Goal: Task Accomplishment & Management: Complete application form

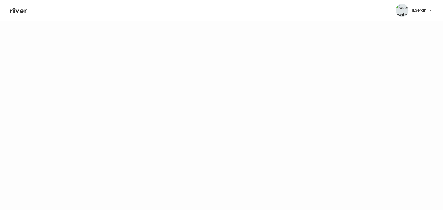
click at [19, 12] on icon at bounding box center [18, 10] width 17 height 8
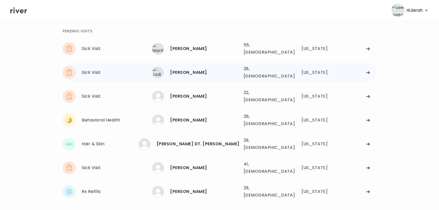
scroll to position [20, 0]
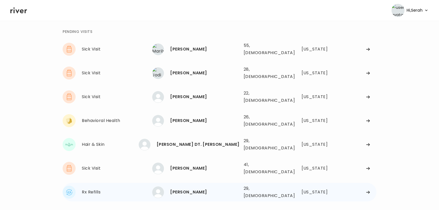
click at [188, 189] on div "[PERSON_NAME]" at bounding box center [204, 192] width 69 height 7
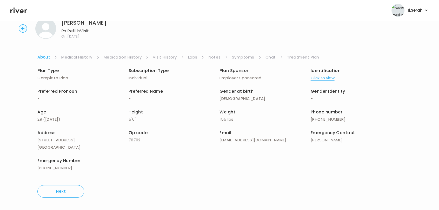
scroll to position [15, 0]
click at [250, 57] on link "Symptoms" at bounding box center [243, 57] width 22 height 7
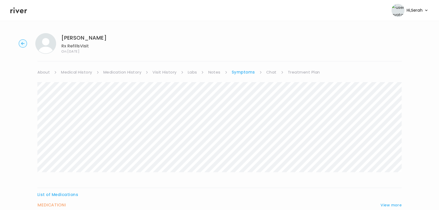
scroll to position [49, 0]
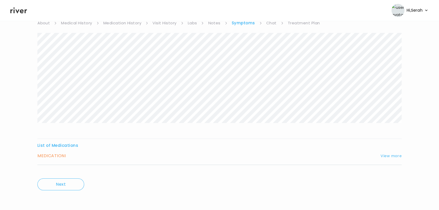
click at [392, 155] on button "View more" at bounding box center [390, 156] width 21 height 6
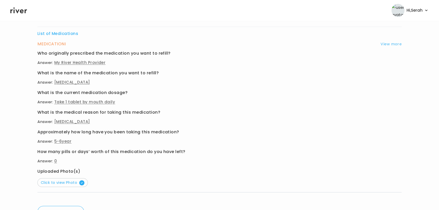
scroll to position [162, 0]
click at [71, 180] on span "Click to view Photo" at bounding box center [63, 182] width 44 height 5
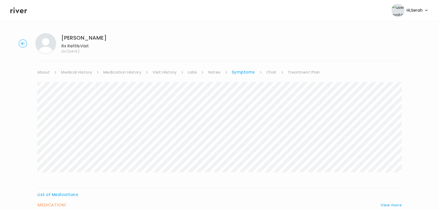
click at [261, 71] on ul "About Medical History Medication History Visit History Labs Notes Symptoms Chat…" at bounding box center [219, 72] width 364 height 7
click at [270, 71] on link "Chat" at bounding box center [271, 72] width 10 height 7
click at [296, 76] on div "Next Ping message sent" at bounding box center [219, 176] width 364 height 200
click at [294, 72] on link "Treatment Plan" at bounding box center [303, 72] width 32 height 7
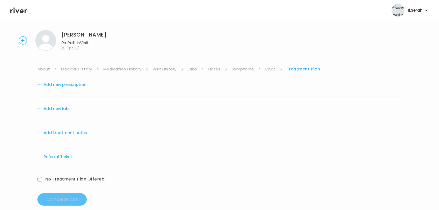
scroll to position [3, 0]
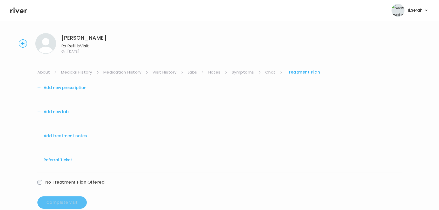
click at [74, 88] on button "Add new prescription" at bounding box center [61, 87] width 49 height 7
click at [70, 86] on button "Add new prescription" at bounding box center [61, 87] width 49 height 7
click at [69, 88] on button "Add new prescription" at bounding box center [61, 87] width 49 height 7
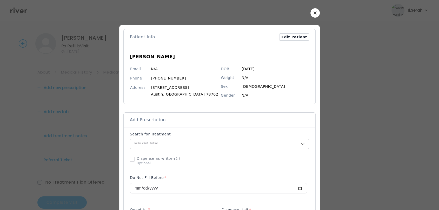
scroll to position [79, 0]
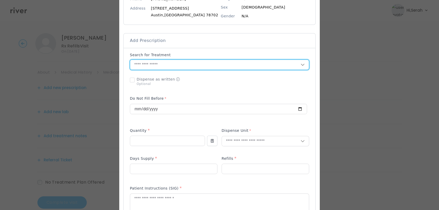
click at [194, 60] on input "text" at bounding box center [215, 65] width 170 height 10
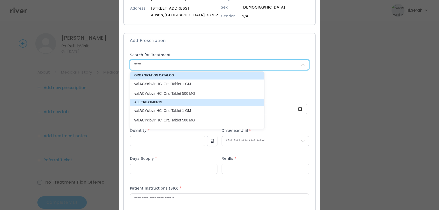
click at [174, 84] on p "valA CYclovir HCl Oral Tablet 1 GM" at bounding box center [193, 84] width 119 height 5
type input "**********"
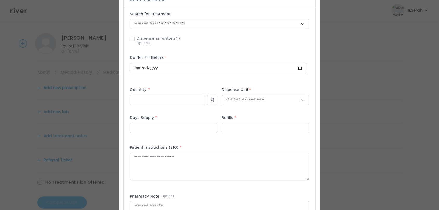
scroll to position [122, 0]
click at [166, 101] on input "number" at bounding box center [167, 99] width 74 height 10
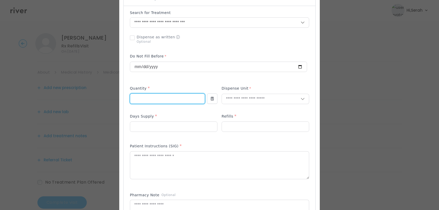
type input "**"
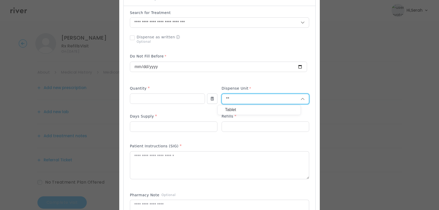
type input "**"
click at [240, 113] on p "Tablet" at bounding box center [259, 110] width 68 height 8
click at [165, 132] on div at bounding box center [173, 127] width 87 height 10
click at [159, 126] on input "number" at bounding box center [173, 127] width 87 height 10
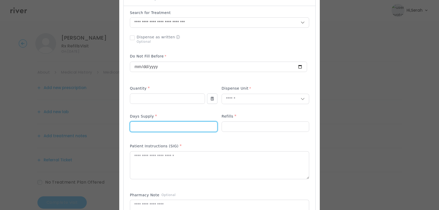
type input "**"
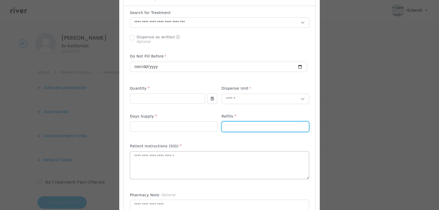
type input "*"
click at [151, 170] on textarea at bounding box center [219, 166] width 179 height 28
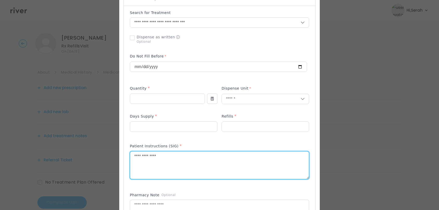
type textarea "**********"
click at [147, 188] on div "Add Prescription to Order" at bounding box center [219, 137] width 179 height 254
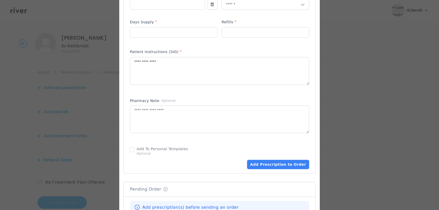
scroll to position [219, 0]
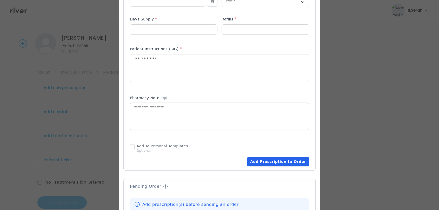
click at [267, 164] on button "Add Prescription to Order" at bounding box center [278, 161] width 62 height 9
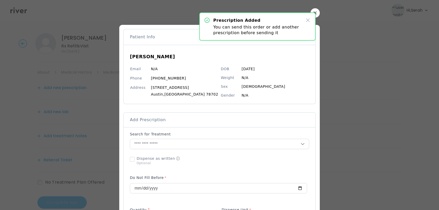
scroll to position [0, 0]
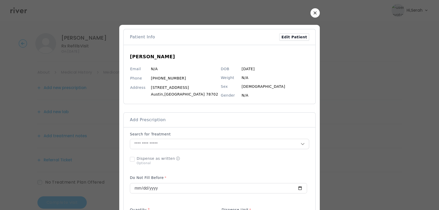
click at [312, 12] on button "button" at bounding box center [314, 12] width 9 height 9
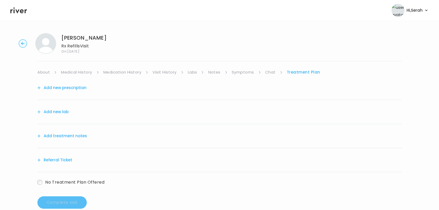
click at [270, 71] on link "Chat" at bounding box center [270, 72] width 10 height 7
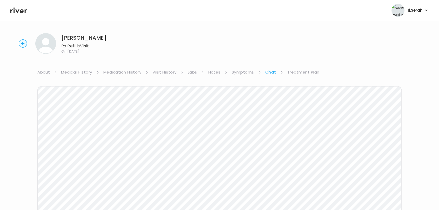
scroll to position [21, 0]
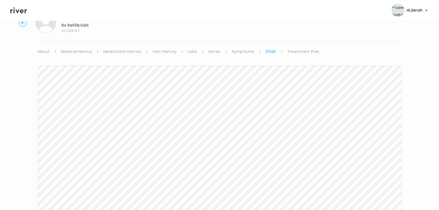
click at [245, 49] on link "Symptoms" at bounding box center [242, 51] width 22 height 7
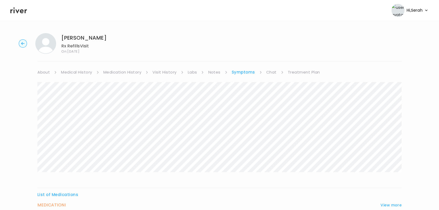
click at [295, 73] on link "Treatment Plan" at bounding box center [304, 72] width 32 height 7
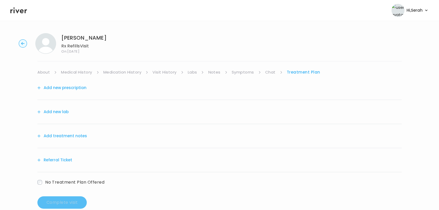
click at [71, 81] on div "Add new prescription" at bounding box center [219, 88] width 364 height 24
click at [69, 86] on button "Add new prescription" at bounding box center [61, 87] width 49 height 7
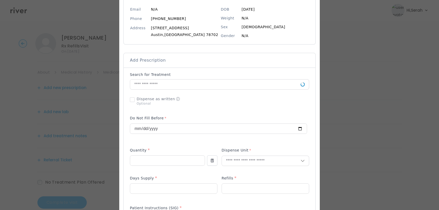
scroll to position [60, 0]
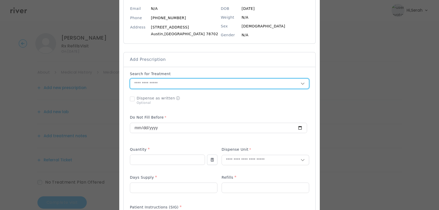
click at [149, 80] on input "text" at bounding box center [215, 84] width 170 height 10
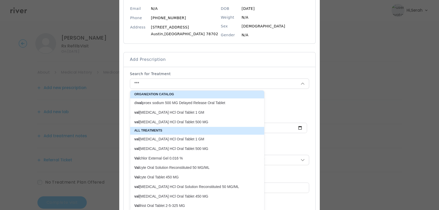
click at [162, 112] on p "val ACYclovir HCl Oral Tablet 1 GM" at bounding box center [193, 112] width 119 height 5
type input "**********"
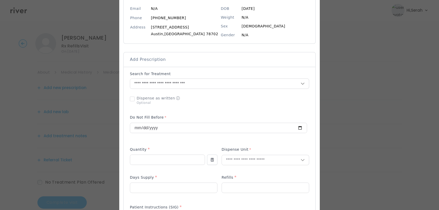
click at [151, 151] on div "Quantity *" at bounding box center [167, 151] width 75 height 8
click at [149, 155] on input "number" at bounding box center [167, 160] width 74 height 10
type input "**"
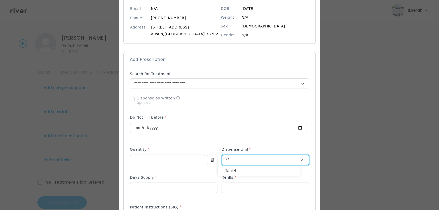
type input "**"
click at [230, 172] on p "Tablet" at bounding box center [259, 172] width 68 height 8
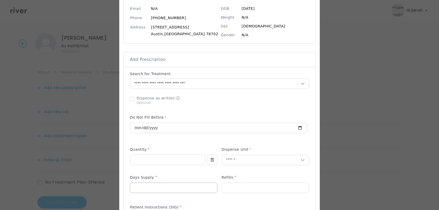
click at [177, 186] on input "number" at bounding box center [173, 188] width 87 height 10
type input "**"
click at [198, 178] on div "Days Supply *" at bounding box center [173, 179] width 87 height 8
click at [240, 188] on input "**" at bounding box center [265, 188] width 87 height 10
type input "*"
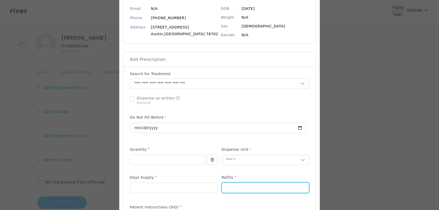
click at [236, 168] on p at bounding box center [264, 168] width 87 height 5
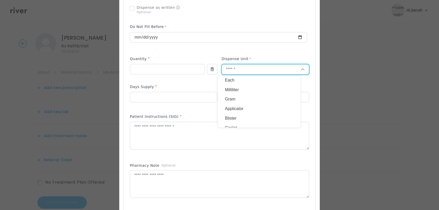
scroll to position [153, 0]
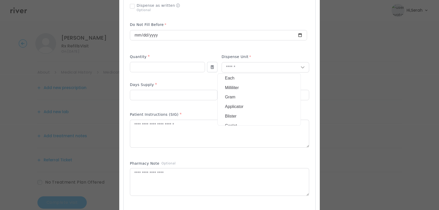
click at [225, 155] on div "Patient Instructions (SIG) *" at bounding box center [219, 133] width 179 height 46
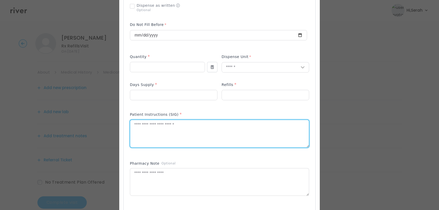
click at [190, 128] on textarea at bounding box center [219, 134] width 179 height 28
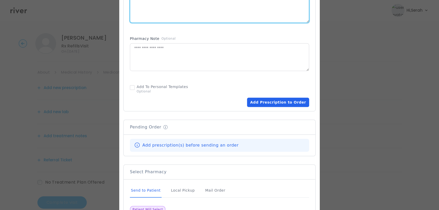
type textarea "**********"
click at [277, 103] on button "Add Prescription to Order" at bounding box center [278, 102] width 62 height 9
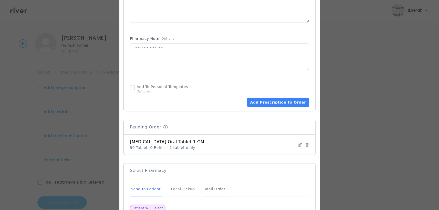
click at [215, 194] on div "Mail Order" at bounding box center [215, 190] width 22 height 14
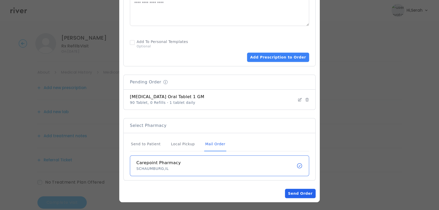
click at [288, 193] on button "Send Order" at bounding box center [300, 193] width 31 height 9
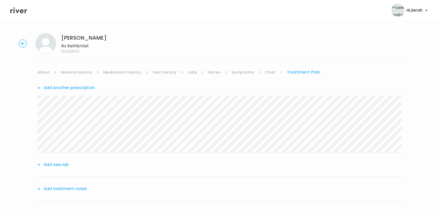
scroll to position [38, 0]
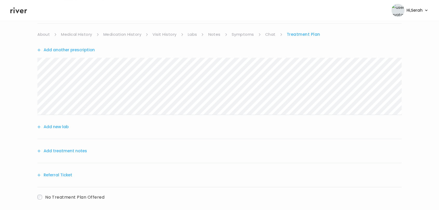
click at [59, 154] on button "Add treatment notes" at bounding box center [62, 151] width 50 height 7
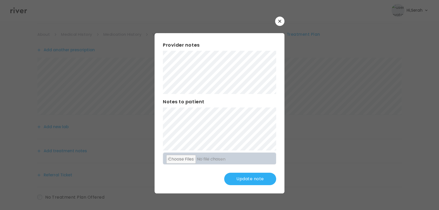
click at [167, 102] on h3 "Notes to patient" at bounding box center [219, 101] width 113 height 7
click at [256, 181] on button "Update note" at bounding box center [250, 179] width 52 height 12
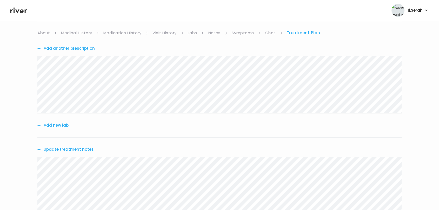
scroll to position [120, 0]
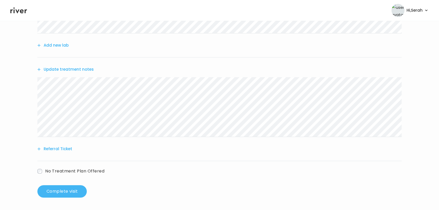
click at [67, 190] on button "Complete visit" at bounding box center [61, 192] width 49 height 12
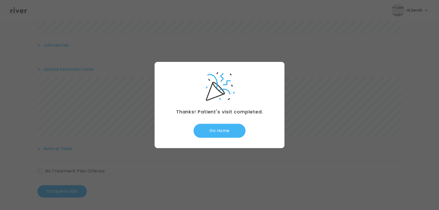
click at [213, 129] on button "Go Home" at bounding box center [219, 131] width 52 height 14
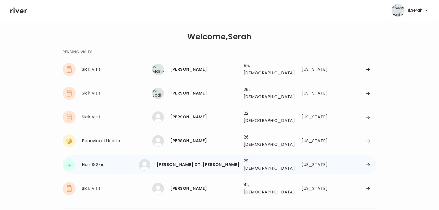
click at [199, 161] on div "[PERSON_NAME] DT. [PERSON_NAME]" at bounding box center [197, 164] width 83 height 7
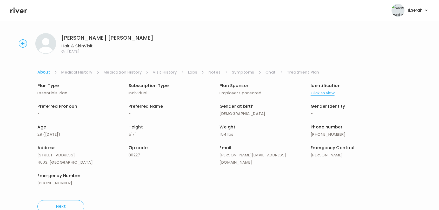
click at [243, 71] on link "Symptoms" at bounding box center [243, 72] width 22 height 7
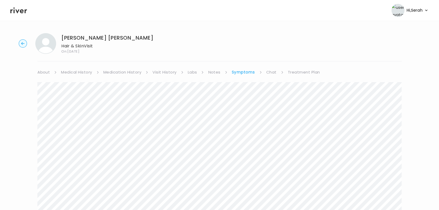
click at [19, 13] on icon at bounding box center [18, 10] width 17 height 8
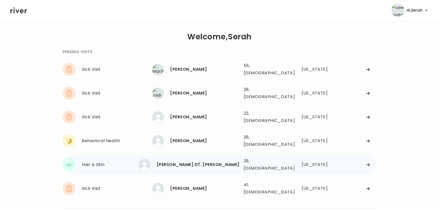
click at [185, 159] on div "MELISSA DT. GOMEZ 29, Female See more" at bounding box center [195, 165] width 87 height 12
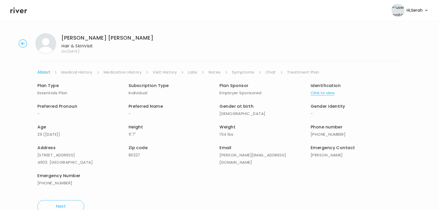
click at [25, 10] on icon at bounding box center [18, 11] width 17 height 6
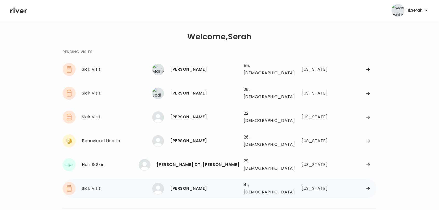
click at [187, 185] on div "JOHN HARTLAUB" at bounding box center [204, 188] width 69 height 7
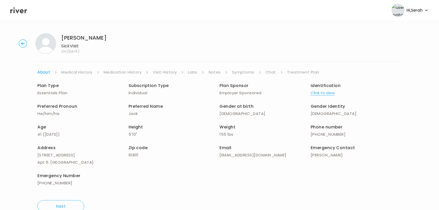
click at [244, 71] on link "Symptoms" at bounding box center [243, 72] width 22 height 7
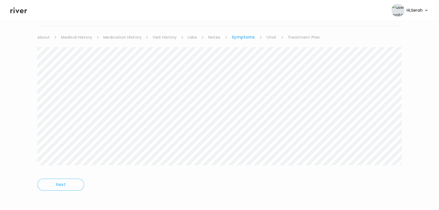
scroll to position [35, 0]
click at [267, 36] on link "Chat" at bounding box center [271, 36] width 10 height 7
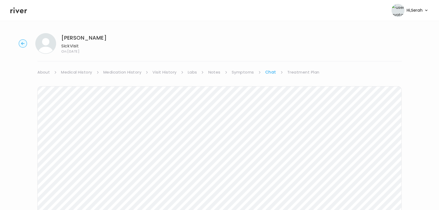
click at [294, 69] on link "Treatment Plan" at bounding box center [303, 72] width 32 height 7
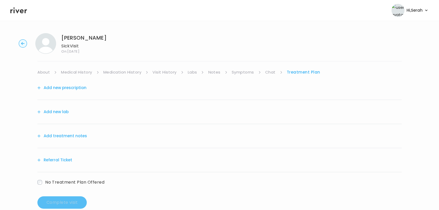
scroll to position [11, 0]
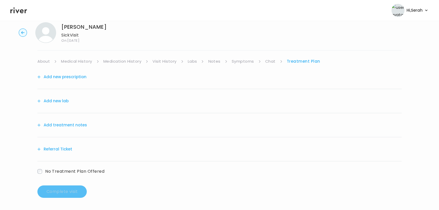
click at [53, 122] on button "Add treatment notes" at bounding box center [62, 125] width 50 height 7
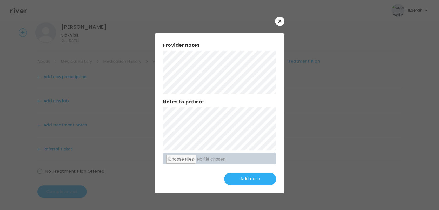
click at [281, 90] on div "Provider notes Notes to patient Click here to attach files Add note" at bounding box center [219, 113] width 130 height 160
click at [147, 112] on div "​ Provider notes Notes to patient Click here to attach files Update note" at bounding box center [219, 105] width 439 height 210
click at [160, 129] on div "Provider notes Notes to patient Click here to attach files Update note" at bounding box center [219, 113] width 130 height 160
click at [199, 192] on div "Provider notes Notes to patient Click here to attach files Update note" at bounding box center [219, 113] width 130 height 160
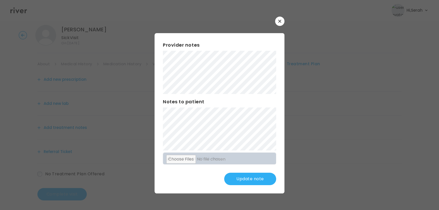
click at [250, 179] on button "Update note" at bounding box center [250, 179] width 52 height 12
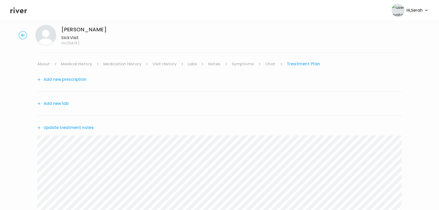
scroll to position [103, 0]
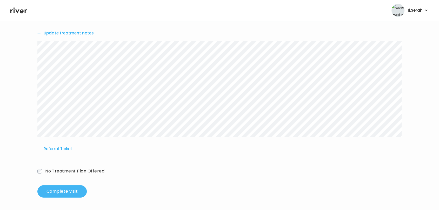
click at [67, 188] on button "Complete visit" at bounding box center [61, 192] width 49 height 12
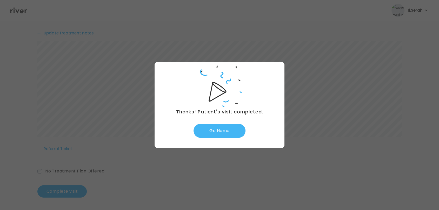
click at [222, 130] on button "Go Home" at bounding box center [219, 131] width 52 height 14
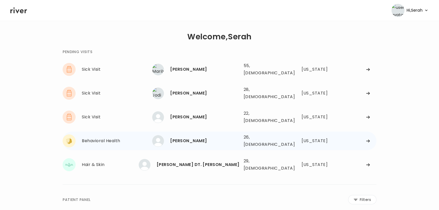
click at [178, 138] on div "[PERSON_NAME]" at bounding box center [204, 141] width 69 height 7
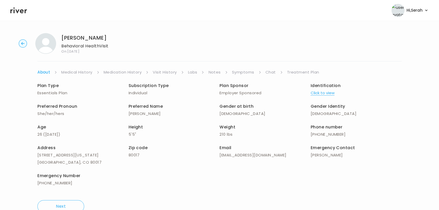
click at [248, 75] on link "Symptoms" at bounding box center [243, 72] width 22 height 7
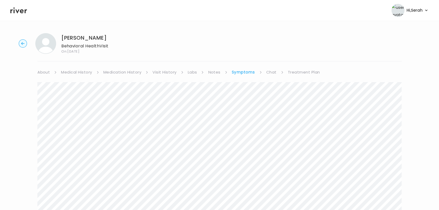
click at [272, 71] on link "Chat" at bounding box center [271, 72] width 10 height 7
click at [301, 72] on link "Treatment Plan" at bounding box center [303, 72] width 32 height 7
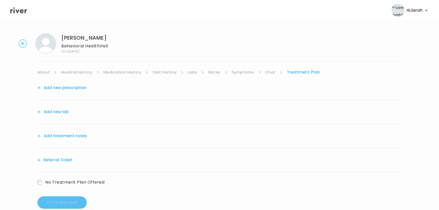
click at [76, 139] on button "Add treatment notes" at bounding box center [62, 136] width 50 height 7
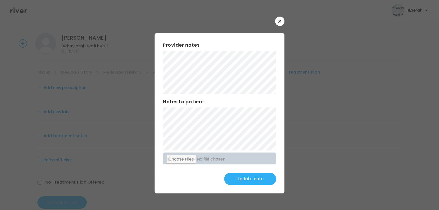
click at [241, 178] on button "Update note" at bounding box center [250, 179] width 52 height 12
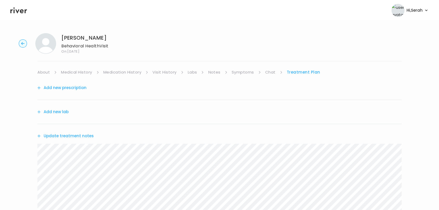
click at [243, 71] on link "Symptoms" at bounding box center [242, 72] width 22 height 7
click at [72, 74] on link "Medical History" at bounding box center [76, 72] width 31 height 7
click at [294, 70] on link "Treatment Plan" at bounding box center [305, 72] width 32 height 7
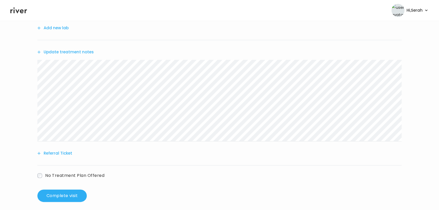
scroll to position [85, 0]
click at [54, 153] on button "Referral Ticket" at bounding box center [54, 152] width 35 height 7
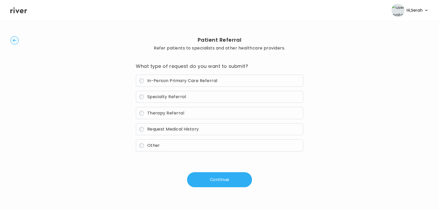
scroll to position [8, 0]
click at [178, 113] on span "Therapy Referral" at bounding box center [165, 113] width 37 height 6
click at [206, 173] on button "Continue" at bounding box center [219, 180] width 65 height 15
click at [204, 180] on button "Continue" at bounding box center [219, 180] width 65 height 15
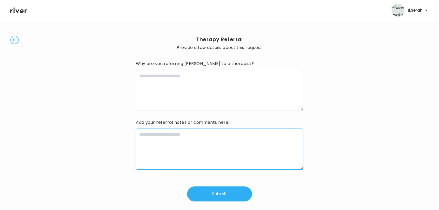
click at [181, 151] on textarea at bounding box center [219, 149] width 167 height 41
type textarea "**********"
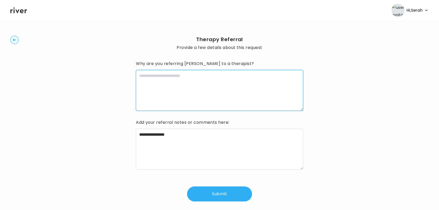
click at [165, 101] on textarea at bounding box center [219, 90] width 167 height 41
type textarea "*"
type textarea "**********"
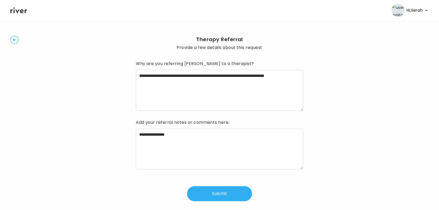
click at [135, 135] on div "**********" at bounding box center [219, 118] width 418 height 195
click at [136, 135] on textarea "**********" at bounding box center [219, 149] width 167 height 41
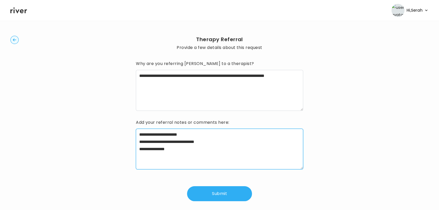
type textarea "**********"
click at [218, 194] on button "Submit" at bounding box center [219, 194] width 65 height 15
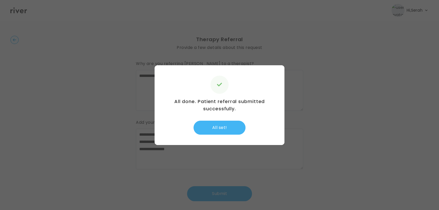
click at [217, 133] on button "All set!" at bounding box center [219, 128] width 52 height 14
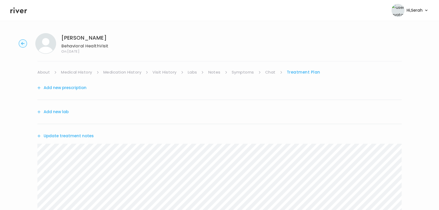
scroll to position [126, 0]
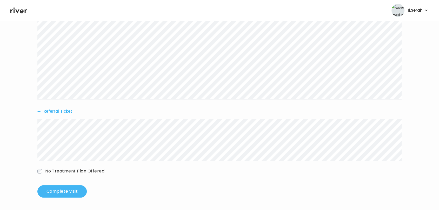
click at [46, 196] on button "Complete visit" at bounding box center [61, 192] width 49 height 12
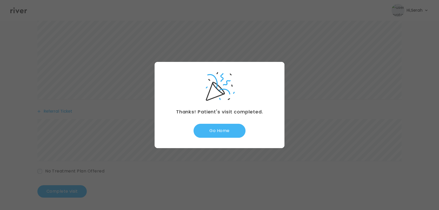
click at [217, 131] on button "Go Home" at bounding box center [219, 131] width 52 height 14
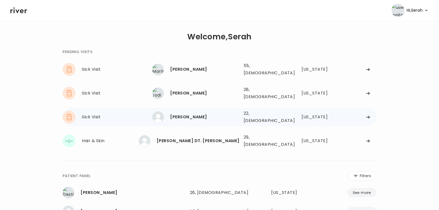
click at [186, 114] on div "[PERSON_NAME]" at bounding box center [204, 117] width 69 height 7
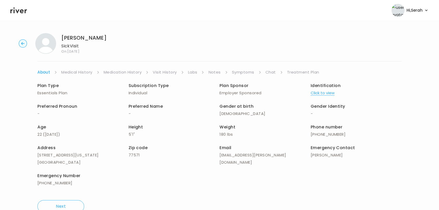
click at [244, 74] on link "Symptoms" at bounding box center [243, 72] width 22 height 7
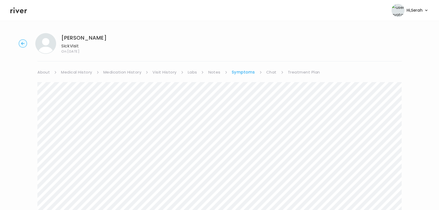
click at [269, 75] on link "Chat" at bounding box center [271, 72] width 10 height 7
click at [74, 72] on link "Medical History" at bounding box center [76, 72] width 31 height 7
click at [43, 70] on link "About" at bounding box center [43, 72] width 12 height 7
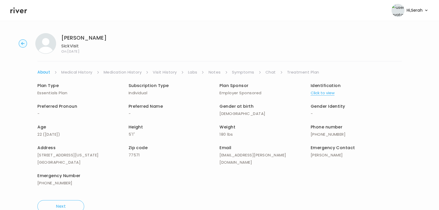
click at [274, 73] on link "Chat" at bounding box center [270, 72] width 10 height 7
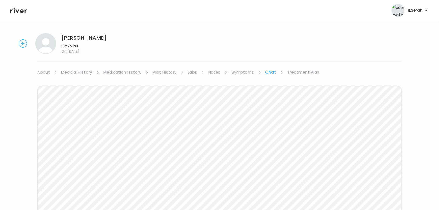
click at [292, 70] on link "Treatment Plan" at bounding box center [303, 72] width 32 height 7
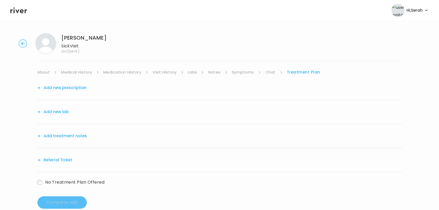
click at [72, 136] on button "Add treatment notes" at bounding box center [62, 136] width 50 height 7
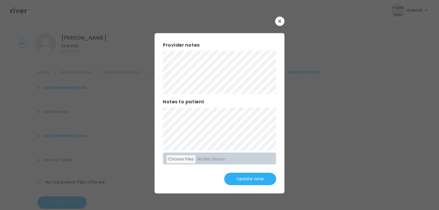
click at [160, 108] on div "Provider notes Notes to patient Click here to attach files Update note" at bounding box center [219, 113] width 130 height 160
click at [257, 178] on button "Update note" at bounding box center [250, 179] width 52 height 12
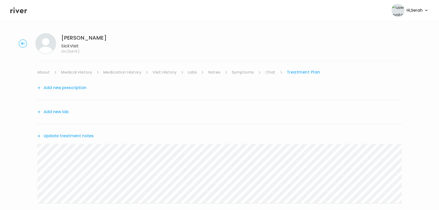
click at [270, 71] on link "Chat" at bounding box center [270, 72] width 10 height 7
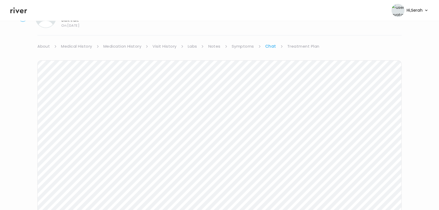
scroll to position [25, 0]
click at [294, 47] on link "Treatment Plan" at bounding box center [303, 47] width 32 height 7
click at [71, 113] on button "Update treatment notes" at bounding box center [65, 111] width 56 height 7
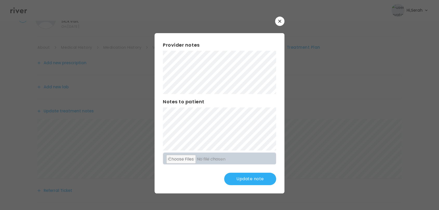
click at [248, 177] on button "Update note" at bounding box center [250, 179] width 52 height 12
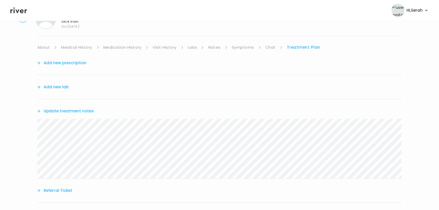
scroll to position [66, 0]
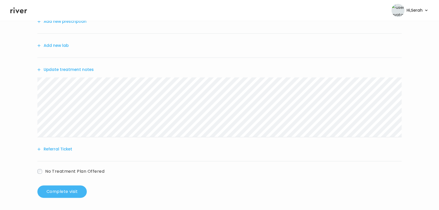
click at [64, 191] on button "Complete visit" at bounding box center [61, 192] width 49 height 12
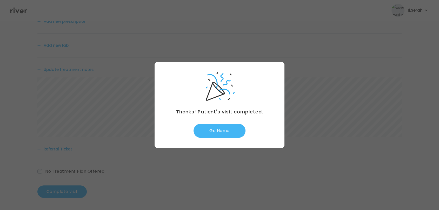
click at [213, 131] on button "Go Home" at bounding box center [219, 131] width 52 height 14
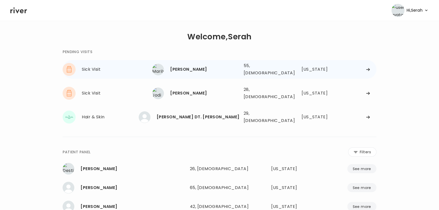
click at [177, 67] on div "[PERSON_NAME]" at bounding box center [204, 69] width 69 height 7
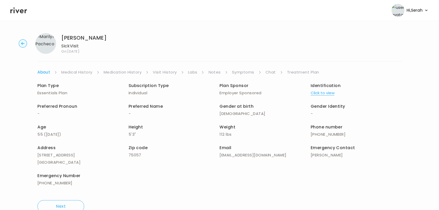
click at [244, 66] on div "[PERSON_NAME] Visit On: [DATE] About Medical History Medication History Visit H…" at bounding box center [219, 123] width 439 height 188
click at [241, 73] on link "Symptoms" at bounding box center [243, 72] width 22 height 7
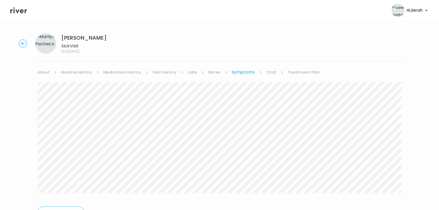
click at [270, 70] on link "Chat" at bounding box center [271, 72] width 10 height 7
click at [9, 15] on header "Hi, Serah Profile Logout" at bounding box center [219, 10] width 439 height 21
click at [27, 10] on header "Hi, Serah Profile Logout" at bounding box center [219, 10] width 439 height 21
click at [17, 11] on icon at bounding box center [18, 10] width 17 height 8
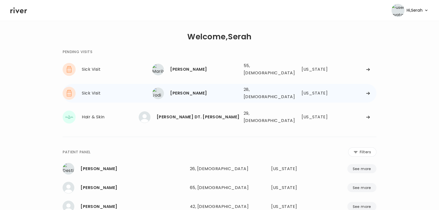
click at [182, 92] on div "[PERSON_NAME]" at bounding box center [204, 93] width 69 height 7
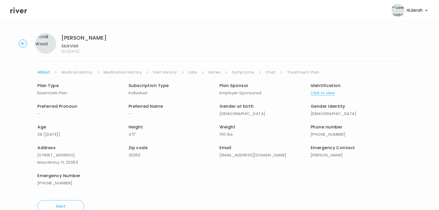
click at [257, 70] on li "Symptoms" at bounding box center [246, 72] width 29 height 7
click at [249, 72] on link "Symptoms" at bounding box center [243, 72] width 22 height 7
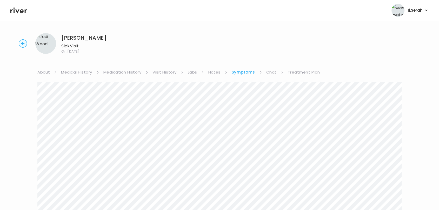
click at [129, 71] on link "Medication History" at bounding box center [122, 72] width 38 height 7
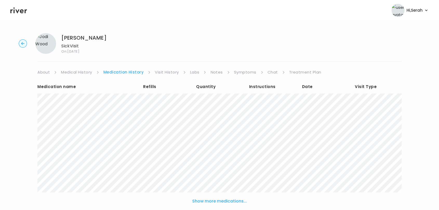
click at [275, 77] on div "Medication name Refills Quantity Instructions Date Visit Type Show more medicat…" at bounding box center [219, 155] width 364 height 158
click at [270, 73] on link "Chat" at bounding box center [272, 72] width 10 height 7
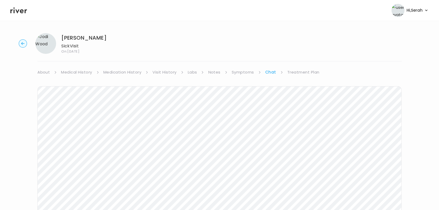
scroll to position [78, 0]
click at [220, 195] on div "Next Ping message sent" at bounding box center [219, 98] width 364 height 200
click at [297, 173] on div "Next Ping message sent" at bounding box center [219, 98] width 364 height 200
click at [241, 72] on link "Symptoms" at bounding box center [242, 72] width 22 height 7
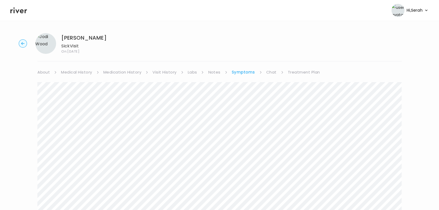
click at [272, 70] on link "Chat" at bounding box center [271, 72] width 10 height 7
click at [293, 71] on link "Treatment Plan" at bounding box center [303, 72] width 32 height 7
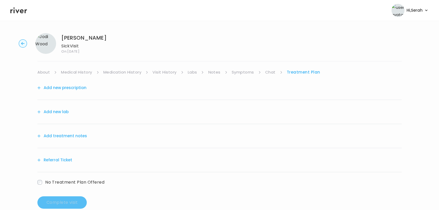
click at [71, 140] on div "Add treatment notes" at bounding box center [219, 136] width 364 height 24
click at [70, 136] on button "Add treatment notes" at bounding box center [62, 136] width 50 height 7
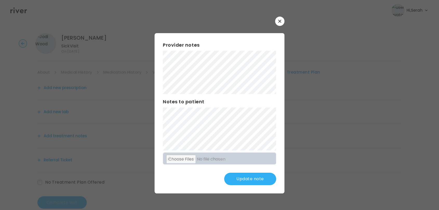
click at [246, 184] on button "Update note" at bounding box center [250, 179] width 52 height 12
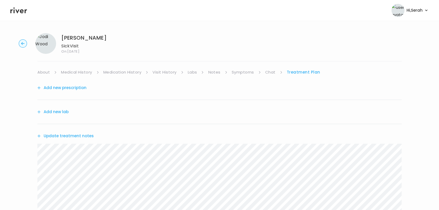
click at [272, 72] on link "Chat" at bounding box center [270, 72] width 10 height 7
click at [297, 73] on link "Treatment Plan" at bounding box center [303, 72] width 32 height 7
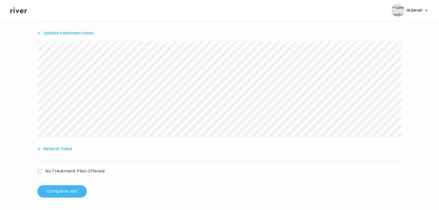
click at [46, 197] on button "Complete visit" at bounding box center [61, 192] width 49 height 12
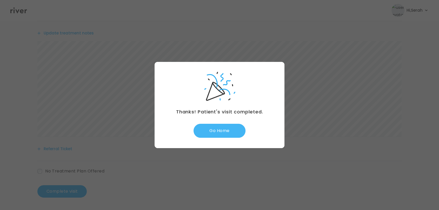
click at [218, 131] on button "Go Home" at bounding box center [219, 131] width 52 height 14
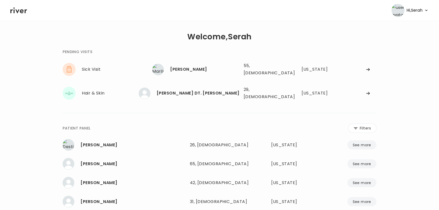
click at [194, 79] on div "Sick Visit [PERSON_NAME] [PERSON_NAME] 55, [DEMOGRAPHIC_DATA] See more 55, [DEM…" at bounding box center [219, 81] width 313 height 43
click at [17, 13] on icon at bounding box center [18, 10] width 17 height 8
